Goal: Information Seeking & Learning: Learn about a topic

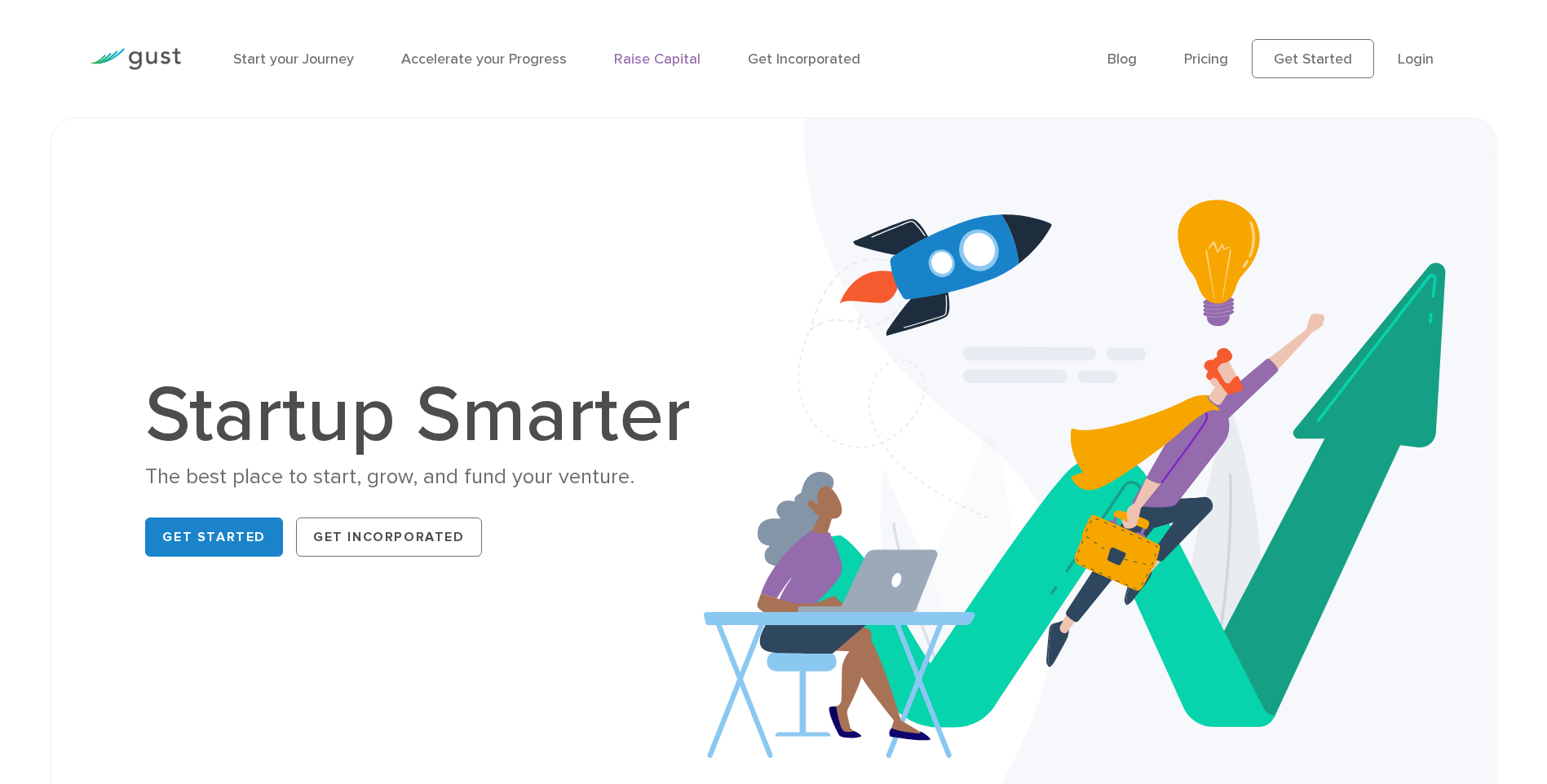
click at [662, 60] on link "Raise Capital" at bounding box center [656, 59] width 86 height 17
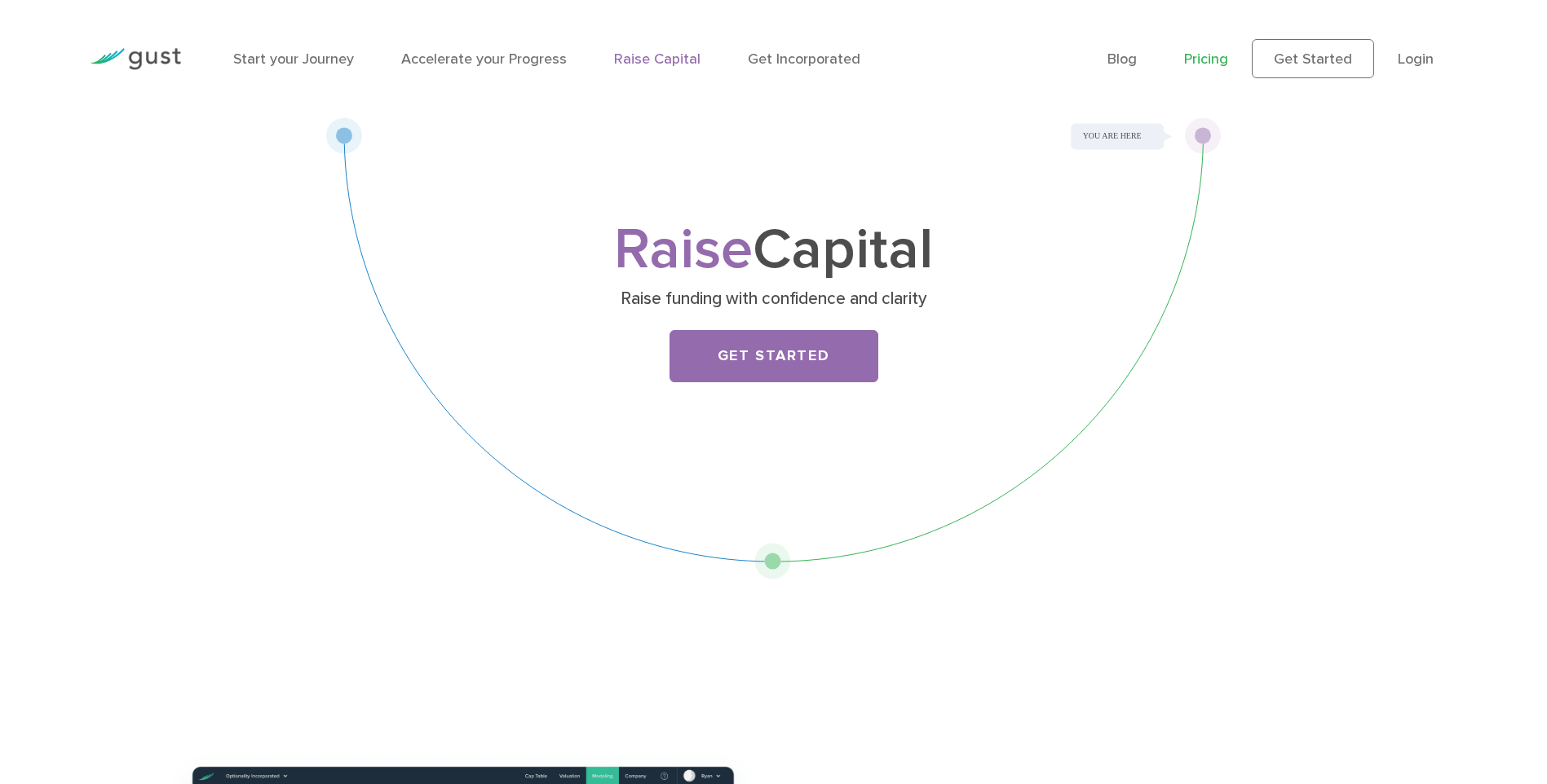
click at [1215, 61] on link "Pricing" at bounding box center [1206, 59] width 44 height 17
